Goal: Information Seeking & Learning: Learn about a topic

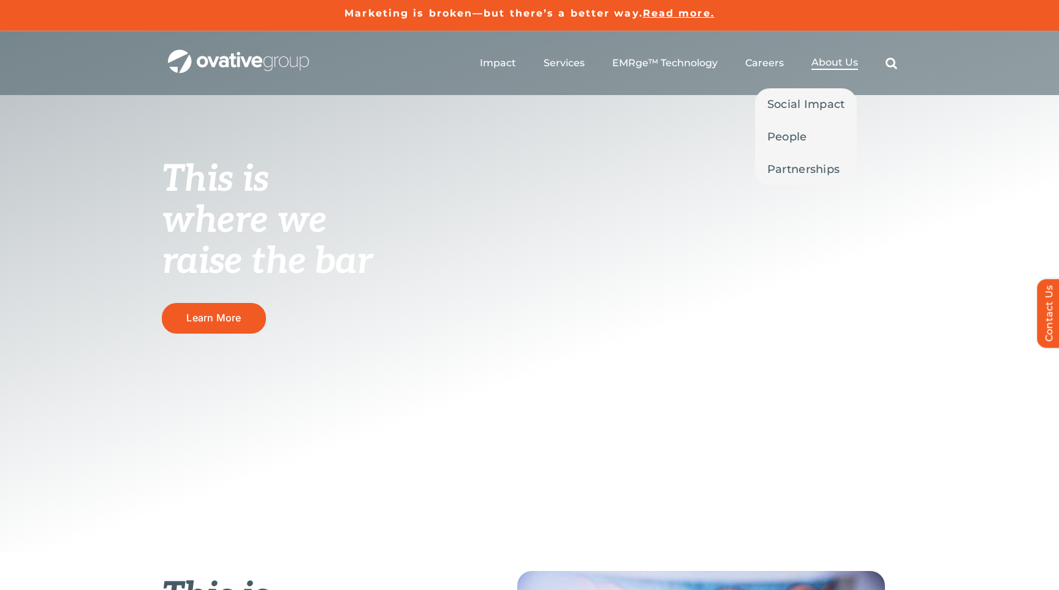
click at [832, 66] on span "About Us" at bounding box center [834, 62] width 47 height 12
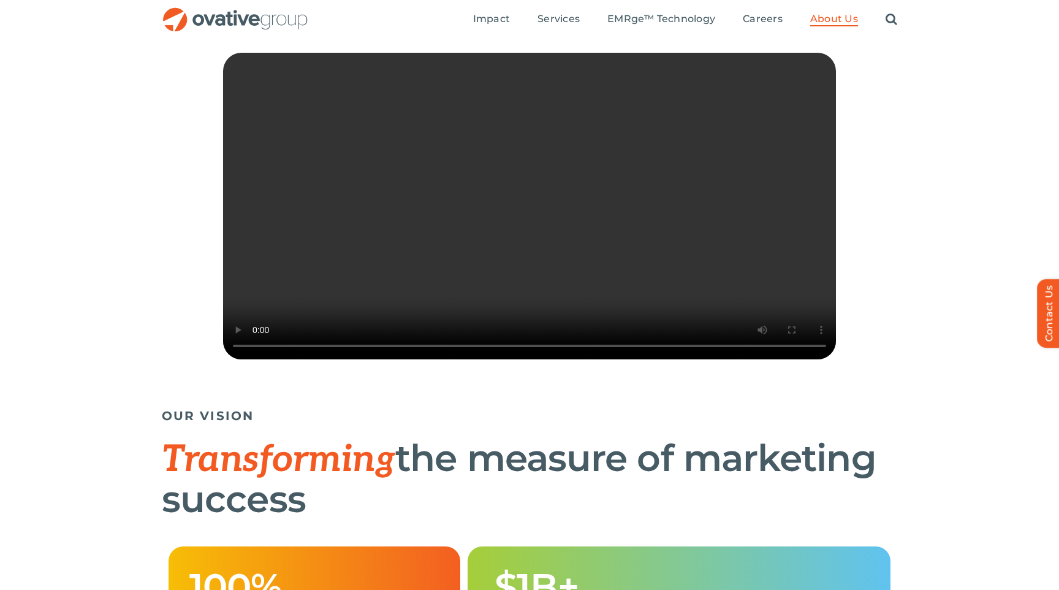
scroll to position [2, 0]
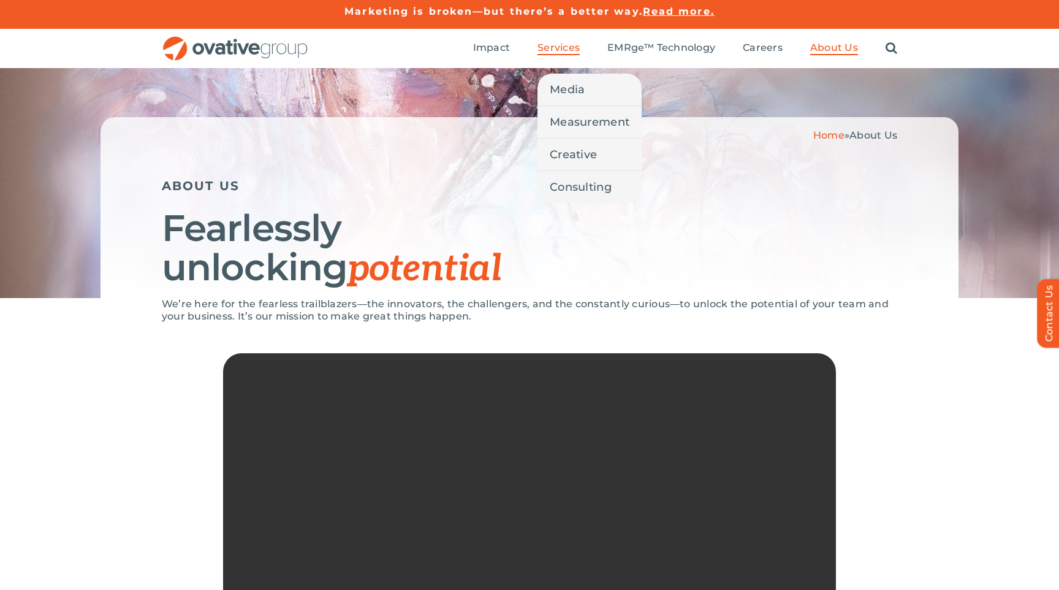
click at [550, 46] on span "Services" at bounding box center [559, 48] width 42 height 12
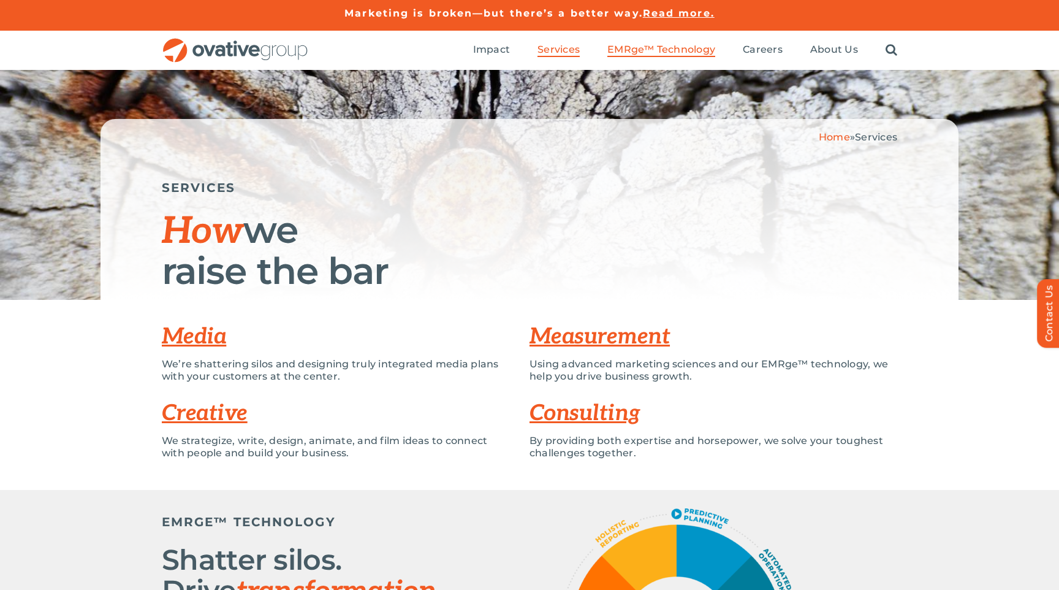
click at [644, 45] on span "EMRge™ Technology" at bounding box center [661, 50] width 108 height 12
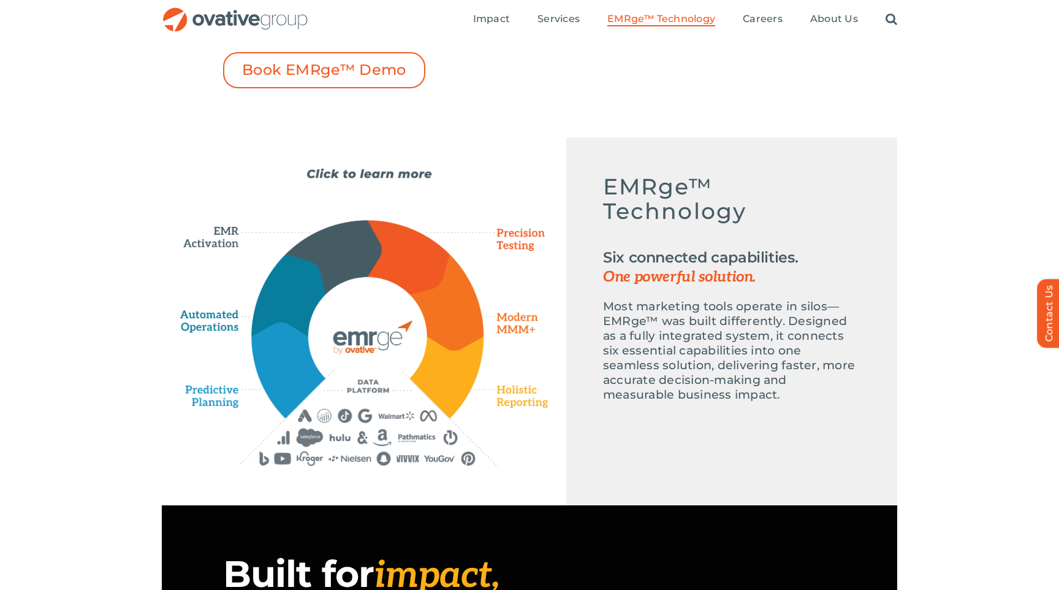
scroll to position [480, 0]
